Goal: Task Accomplishment & Management: Manage account settings

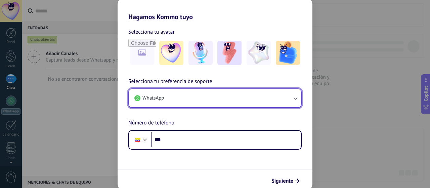
click at [147, 97] on span "WhatsApp" at bounding box center [152, 98] width 21 height 7
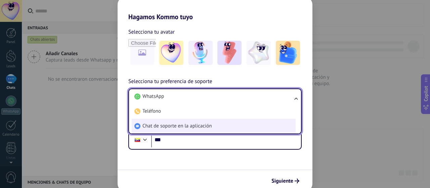
click at [168, 125] on span "Chat de soporte en la aplicación" at bounding box center [176, 126] width 69 height 7
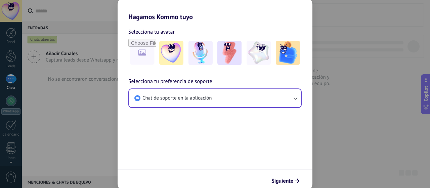
click at [288, 178] on span "Siguiente" at bounding box center [282, 180] width 22 height 5
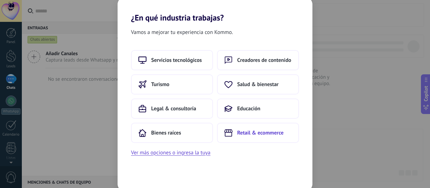
click at [248, 134] on span "Retail & ecommerce" at bounding box center [260, 132] width 46 height 7
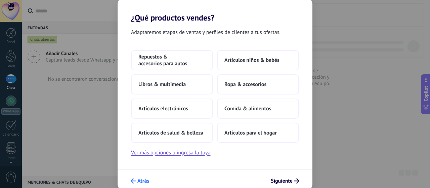
click at [143, 178] on span "Atrás" at bounding box center [143, 180] width 12 height 5
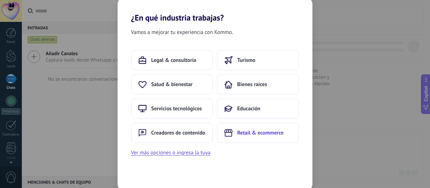
click at [250, 131] on span "Retail & ecommerce" at bounding box center [260, 132] width 46 height 7
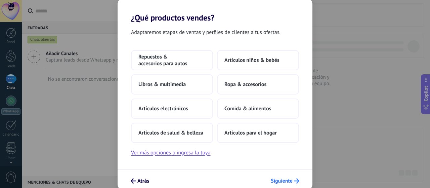
click at [285, 182] on span "Siguiente" at bounding box center [282, 180] width 22 height 5
click at [198, 103] on button "Artículos electrónicos" at bounding box center [172, 108] width 82 height 20
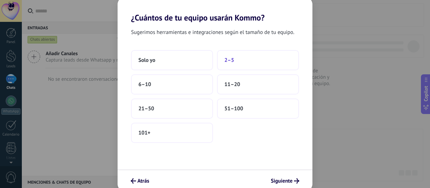
click at [280, 56] on button "2–5" at bounding box center [258, 60] width 82 height 20
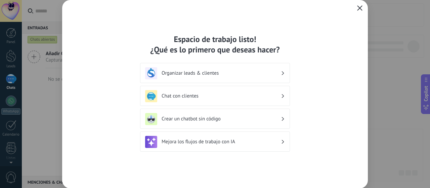
click at [362, 6] on icon "button" at bounding box center [359, 7] width 5 height 5
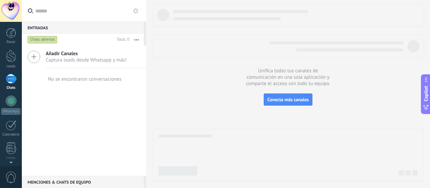
scroll to position [91, 0]
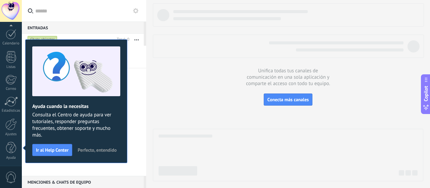
click at [98, 149] on span "Perfecto, entendido" at bounding box center [97, 149] width 39 height 5
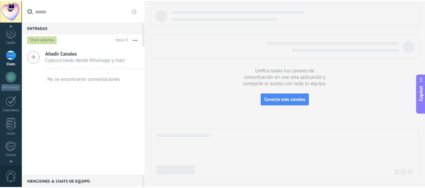
scroll to position [0, 0]
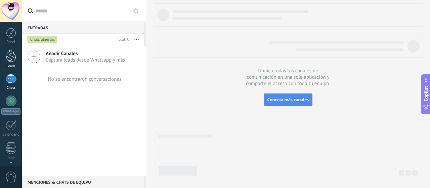
click at [10, 67] on div "Leads" at bounding box center [10, 66] width 19 height 4
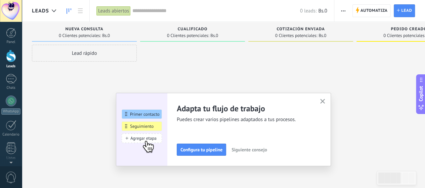
click at [264, 149] on span "Siguiente consejo" at bounding box center [248, 149] width 35 height 5
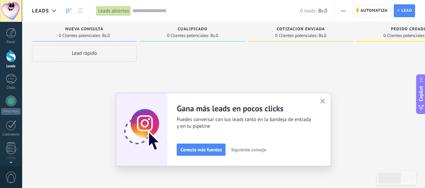
click at [266, 145] on button "Siguiente consejo" at bounding box center [248, 149] width 41 height 10
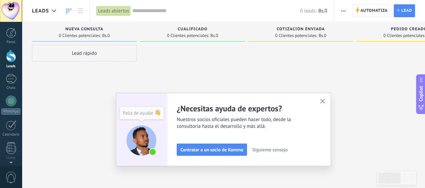
click at [272, 147] on span "Siguiente consejo" at bounding box center [269, 149] width 35 height 5
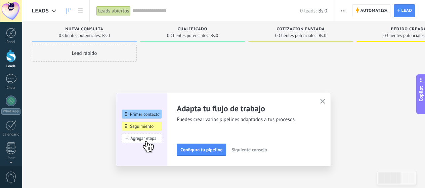
drag, startPoint x: 249, startPoint y: 151, endPoint x: 278, endPoint y: 117, distance: 43.6
click at [249, 151] on span "Siguiente consejo" at bounding box center [248, 149] width 35 height 5
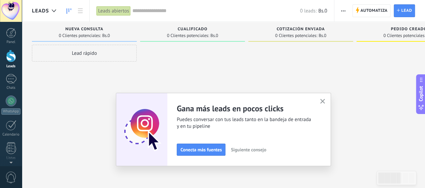
click at [323, 103] on use "button" at bounding box center [322, 101] width 5 height 5
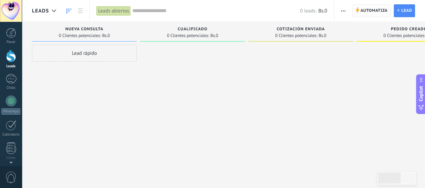
click at [374, 11] on span "Automatiza" at bounding box center [373, 11] width 27 height 12
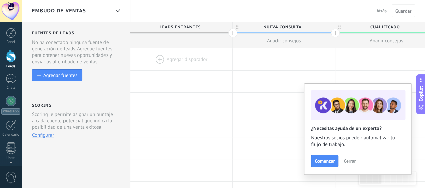
click at [349, 163] on span "Cerrar" at bounding box center [349, 160] width 12 height 5
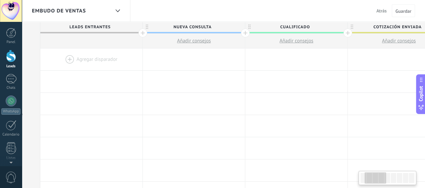
scroll to position [0, 96]
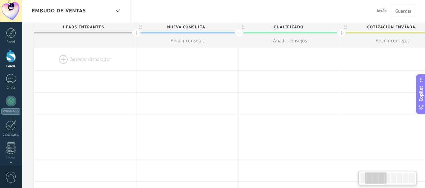
drag, startPoint x: 368, startPoint y: 178, endPoint x: 372, endPoint y: 180, distance: 4.7
click at [372, 180] on div at bounding box center [375, 177] width 21 height 11
click at [208, 27] on span "Nueva consulta" at bounding box center [185, 27] width 99 height 10
click at [208, 27] on input "**********" at bounding box center [185, 27] width 89 height 10
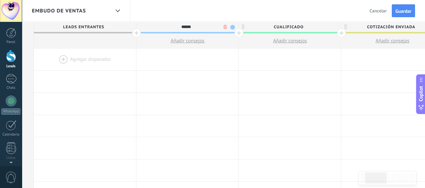
type input "******"
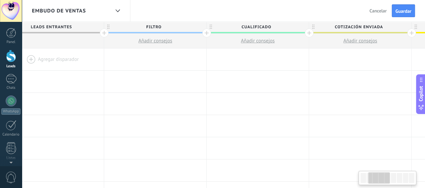
scroll to position [0, 186]
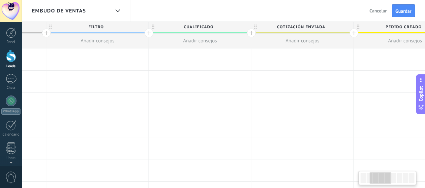
drag, startPoint x: 373, startPoint y: 180, endPoint x: 376, endPoint y: 179, distance: 3.8
click at [376, 179] on div at bounding box center [379, 177] width 21 height 11
click at [209, 28] on span "Cualificado" at bounding box center [198, 27] width 99 height 10
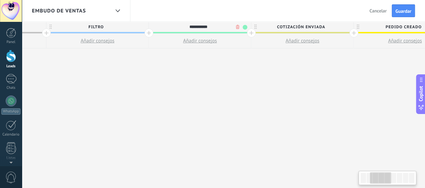
click at [209, 28] on input "**********" at bounding box center [198, 27] width 89 height 10
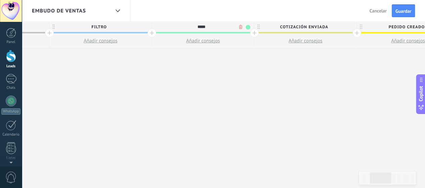
type input "*****"
click at [247, 29] on span at bounding box center [247, 27] width 5 height 5
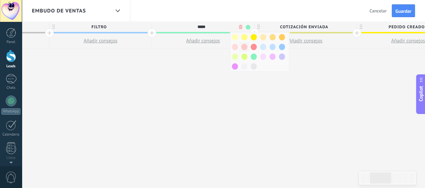
click at [239, 47] on div at bounding box center [243, 47] width 9 height 10
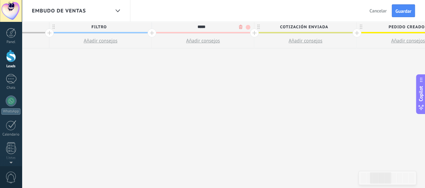
click at [344, 27] on span "Cotización enviada" at bounding box center [303, 27] width 99 height 10
click at [344, 27] on body ".abccls-1,.abccls-2{fill-rule:evenodd}.abccls-2{fill:#fff} .abfcls-1{fill:none}…" at bounding box center [212, 94] width 425 height 188
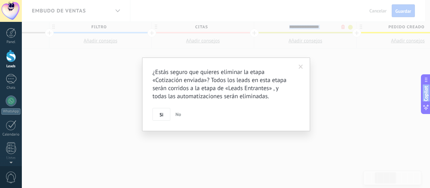
click at [344, 27] on div "¿Estás seguro que quieres eliminar la etapa «Cotización enviada»? Todos los lea…" at bounding box center [226, 94] width 408 height 188
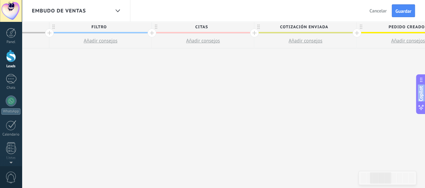
click at [342, 27] on span "Cotización enviada" at bounding box center [303, 27] width 99 height 10
click at [336, 25] on input "**********" at bounding box center [303, 27] width 89 height 10
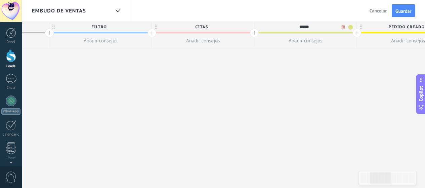
type input "******"
click at [348, 26] on span at bounding box center [350, 27] width 5 height 5
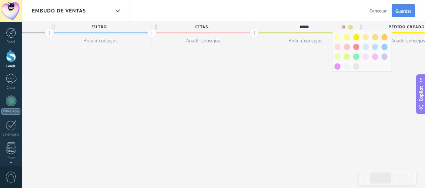
click at [354, 57] on span at bounding box center [356, 56] width 6 height 6
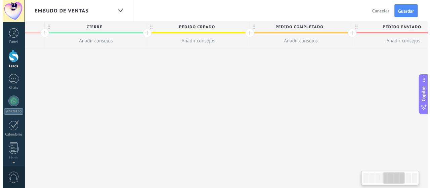
scroll to position [0, 363]
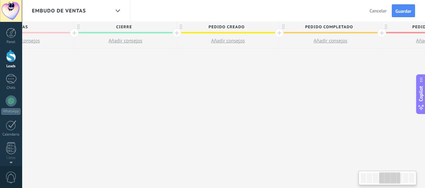
drag, startPoint x: 383, startPoint y: 179, endPoint x: 392, endPoint y: 180, distance: 9.1
click at [392, 180] on div at bounding box center [389, 177] width 21 height 11
click at [268, 26] on span "Pedido creado" at bounding box center [226, 27] width 99 height 10
click at [266, 26] on body ".abccls-1,.abccls-2{fill-rule:evenodd}.abccls-2{fill:#fff} .abfcls-1{fill:none}…" at bounding box center [212, 94] width 425 height 188
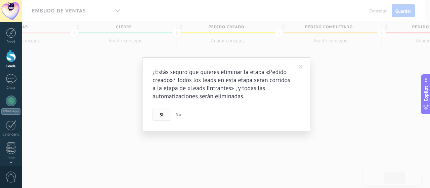
click at [159, 112] on span "Si" at bounding box center [161, 114] width 4 height 5
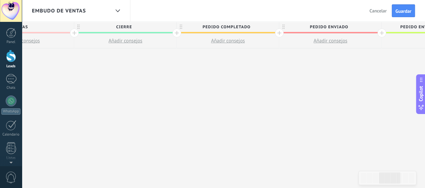
click at [254, 29] on span "Pedido completado" at bounding box center [226, 27] width 99 height 10
click at [262, 26] on body ".abccls-1,.abccls-2{fill-rule:evenodd}.abccls-2{fill:#fff} .abfcls-1{fill:none}…" at bounding box center [212, 94] width 425 height 188
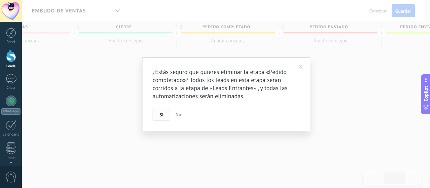
click at [163, 112] on button "Si" at bounding box center [161, 114] width 18 height 13
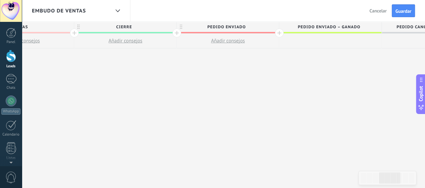
click at [250, 28] on span "Pedido enviado" at bounding box center [226, 27] width 99 height 10
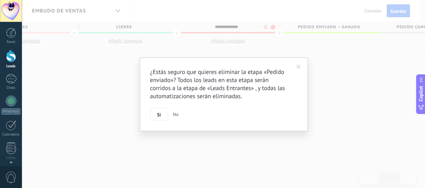
click at [263, 27] on body ".abccls-1,.abccls-2{fill-rule:evenodd}.abccls-2{fill:#fff} .abfcls-1{fill:none}…" at bounding box center [212, 94] width 425 height 188
click at [163, 115] on button "Si" at bounding box center [161, 114] width 18 height 13
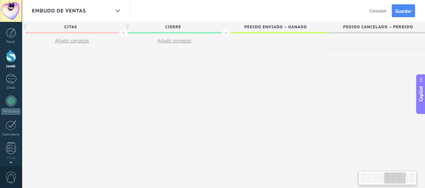
click at [282, 23] on span "Pedido enviado – ganado" at bounding box center [275, 27] width 99 height 10
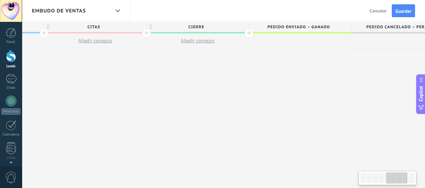
scroll to position [0, 319]
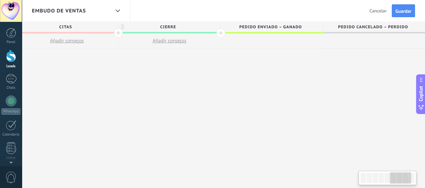
drag, startPoint x: 393, startPoint y: 176, endPoint x: 400, endPoint y: 180, distance: 7.5
click at [400, 180] on div at bounding box center [399, 177] width 21 height 11
click at [402, 15] on button "Guardar" at bounding box center [402, 10] width 23 height 13
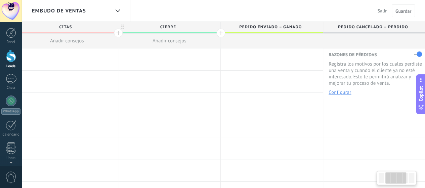
scroll to position [0, 4]
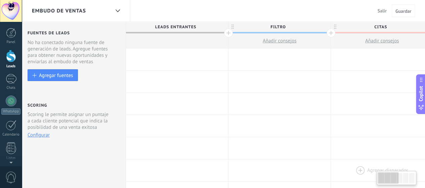
drag, startPoint x: 402, startPoint y: 177, endPoint x: 375, endPoint y: 172, distance: 27.3
click at [375, 172] on body ".abccls-1,.abccls-2{fill-rule:evenodd}.abccls-2{fill:#fff} .abfcls-1{fill:none}…" at bounding box center [212, 94] width 425 height 188
click at [108, 8] on div "Embudo de ventas" at bounding box center [71, 10] width 78 height 21
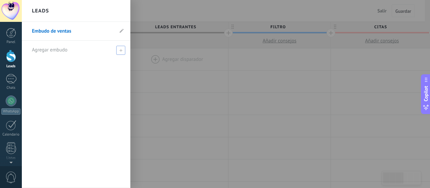
click at [119, 49] on icon at bounding box center [120, 50] width 3 height 3
type input "*"
type input "********"
click at [121, 49] on span at bounding box center [122, 50] width 6 height 5
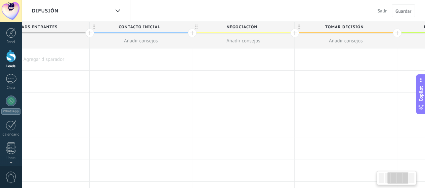
scroll to position [0, 191]
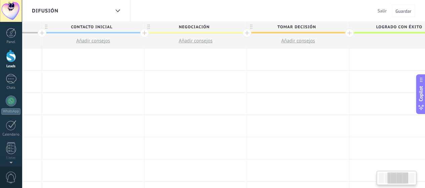
drag, startPoint x: 383, startPoint y: 180, endPoint x: 393, endPoint y: 183, distance: 9.7
click at [393, 183] on div at bounding box center [397, 177] width 21 height 11
click at [226, 26] on span "Negociación" at bounding box center [193, 27] width 99 height 10
click at [226, 26] on input "**********" at bounding box center [193, 27] width 89 height 10
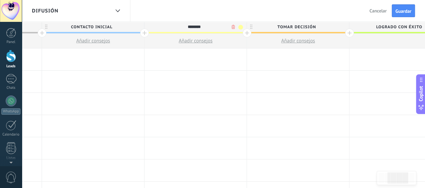
type input "********"
click at [310, 25] on span "Tomar decisión" at bounding box center [296, 27] width 99 height 10
click at [312, 27] on input "**********" at bounding box center [296, 27] width 89 height 10
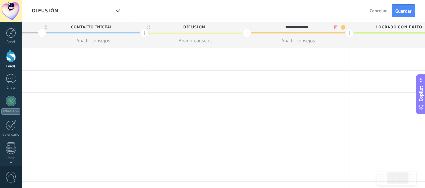
click at [312, 27] on input "**********" at bounding box center [296, 27] width 89 height 10
type input "****"
drag, startPoint x: 393, startPoint y: 179, endPoint x: 399, endPoint y: 180, distance: 5.7
click at [399, 180] on div at bounding box center [397, 177] width 21 height 11
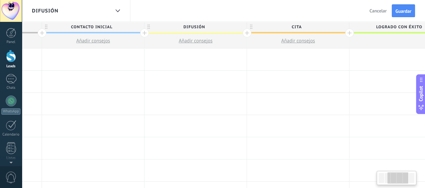
drag, startPoint x: 401, startPoint y: 181, endPoint x: 409, endPoint y: 181, distance: 8.1
click at [409, 181] on div at bounding box center [396, 177] width 37 height 11
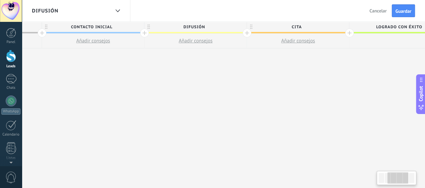
scroll to position [0, 201]
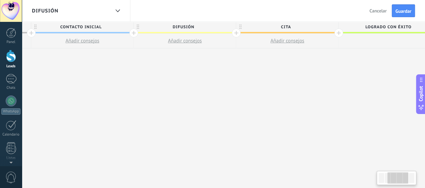
click at [328, 28] on span "cita" at bounding box center [285, 27] width 99 height 10
click at [331, 29] on span at bounding box center [332, 27] width 5 height 5
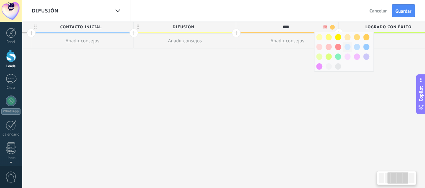
click at [344, 46] on div at bounding box center [346, 47] width 9 height 10
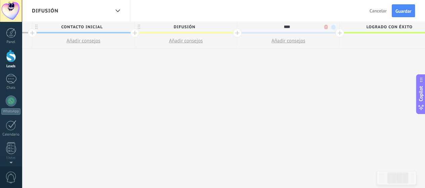
click at [331, 29] on span at bounding box center [333, 27] width 5 height 5
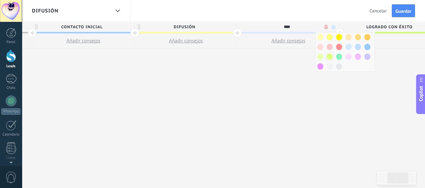
click at [325, 55] on div at bounding box center [329, 57] width 9 height 10
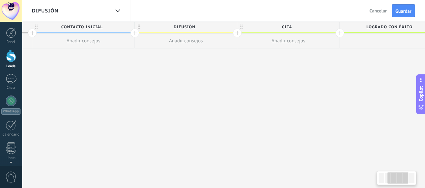
drag, startPoint x: 390, startPoint y: 179, endPoint x: 403, endPoint y: 180, distance: 13.1
click at [403, 180] on div at bounding box center [397, 177] width 21 height 11
drag, startPoint x: 403, startPoint y: 180, endPoint x: 406, endPoint y: 180, distance: 3.8
click at [412, 178] on div at bounding box center [396, 177] width 37 height 11
click at [377, 25] on span "Logrado con éxito" at bounding box center [388, 27] width 99 height 10
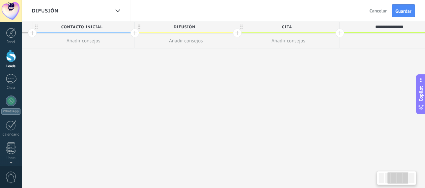
scroll to position [0, 209]
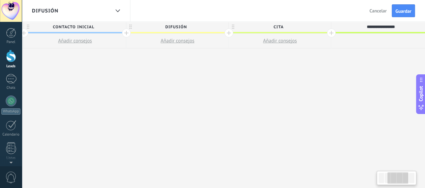
click at [377, 29] on input "**********" at bounding box center [380, 27] width 89 height 10
drag, startPoint x: 404, startPoint y: 179, endPoint x: 414, endPoint y: 180, distance: 10.8
click at [414, 180] on div at bounding box center [396, 177] width 37 height 11
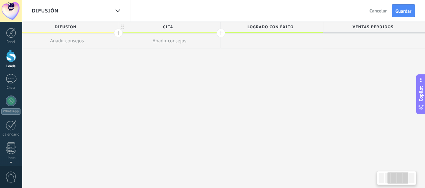
scroll to position [0, 319]
click at [220, 33] on div at bounding box center [221, 33] width 9 height 9
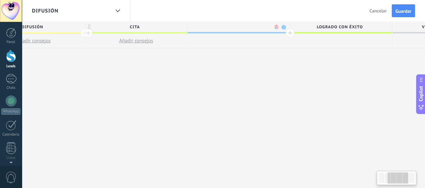
scroll to position [0, 369]
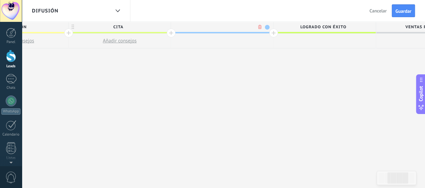
click at [153, 28] on span "cita" at bounding box center [117, 27] width 99 height 10
click at [162, 29] on div "****" at bounding box center [117, 27] width 99 height 10
click at [166, 28] on div "cita" at bounding box center [119, 27] width 102 height 10
click at [162, 27] on span at bounding box center [163, 27] width 5 height 5
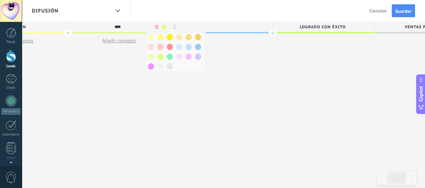
click at [162, 48] on span at bounding box center [160, 47] width 6 height 6
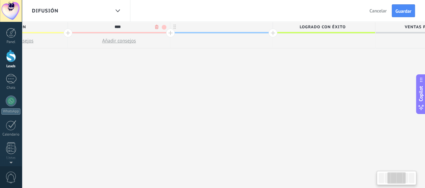
scroll to position [0, 368]
click at [206, 26] on div at bounding box center [223, 27] width 102 height 10
type input "******"
click at [267, 28] on span at bounding box center [267, 27] width 5 height 5
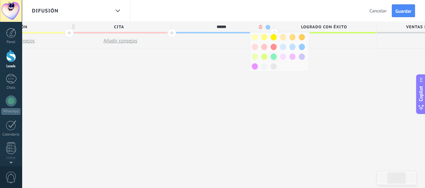
click at [273, 56] on span at bounding box center [273, 56] width 6 height 6
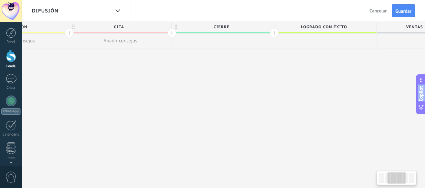
drag, startPoint x: 394, startPoint y: 179, endPoint x: 376, endPoint y: 178, distance: 18.5
click at [376, 178] on body ".abccls-1,.abccls-2{fill-rule:evenodd}.abccls-2{fill:#fff} .abfcls-1{fill:none}…" at bounding box center [212, 94] width 425 height 188
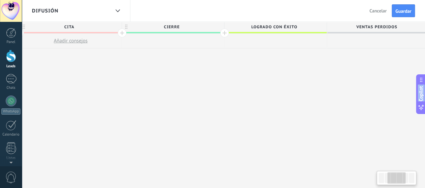
scroll to position [0, 418]
click at [405, 10] on span "Guardar" at bounding box center [403, 11] width 16 height 5
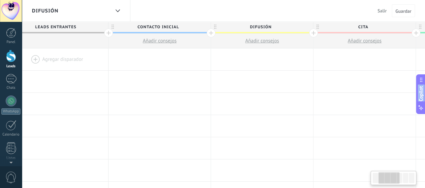
scroll to position [0, 124]
